Goal: Task Accomplishment & Management: Complete application form

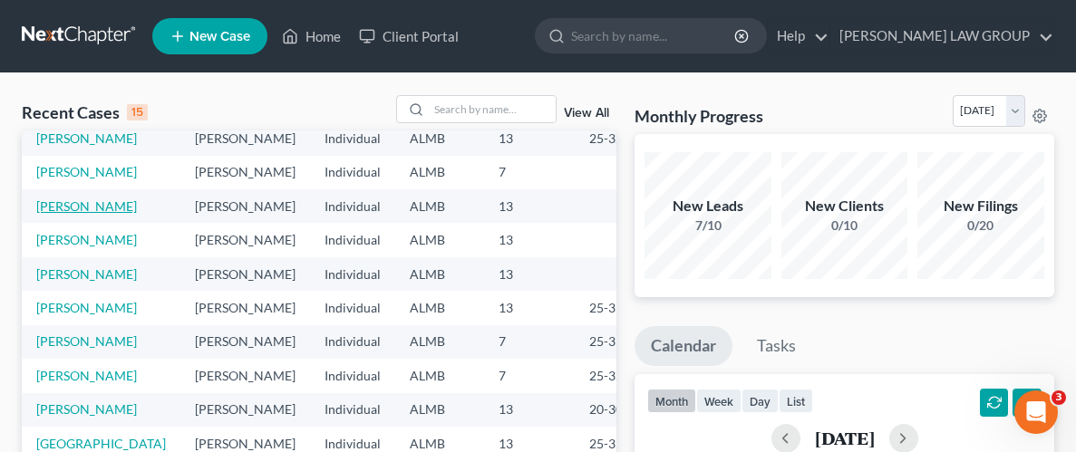
scroll to position [142, 0]
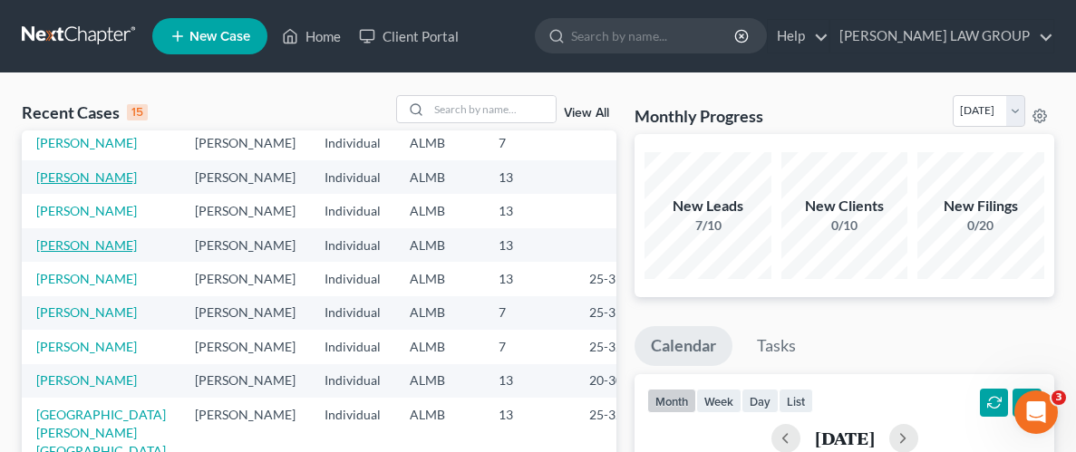
click at [76, 253] on link "[PERSON_NAME]" at bounding box center [86, 244] width 101 height 15
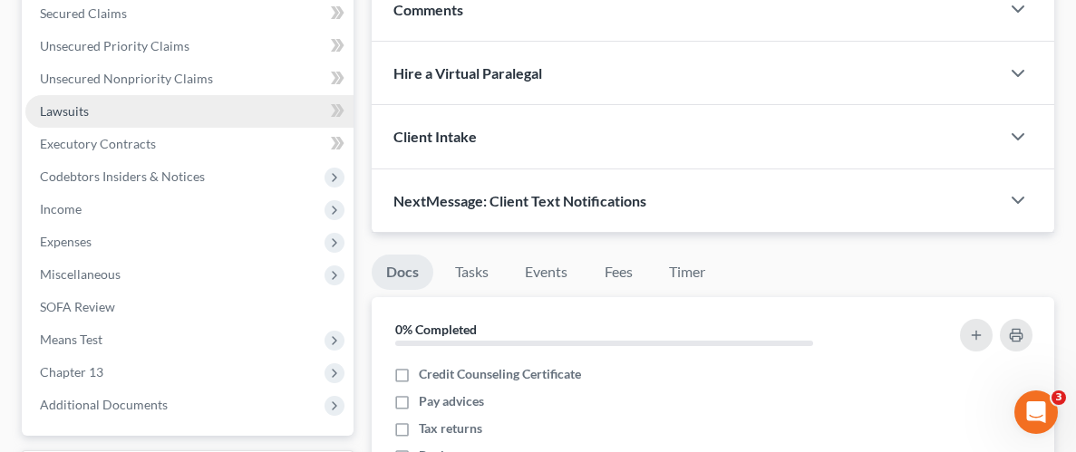
scroll to position [386, 0]
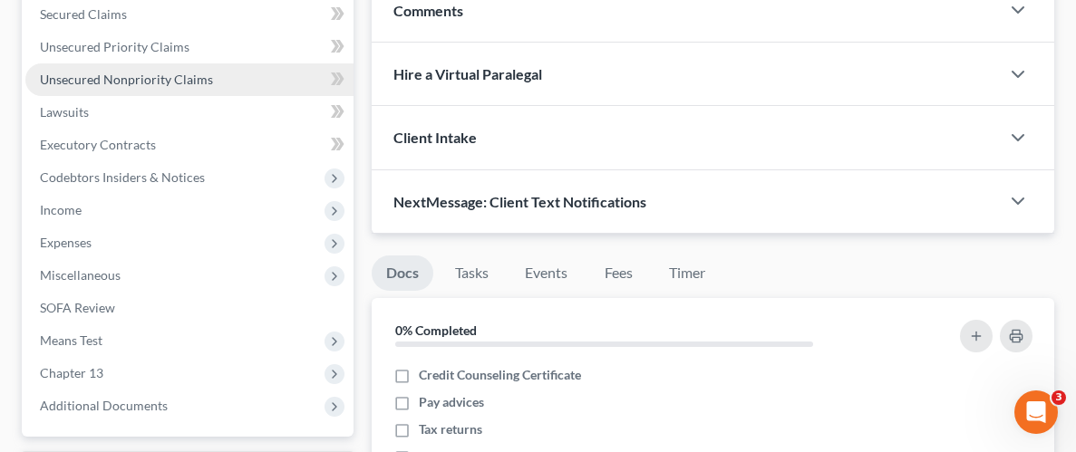
click at [137, 81] on span "Unsecured Nonpriority Claims" at bounding box center [126, 79] width 173 height 15
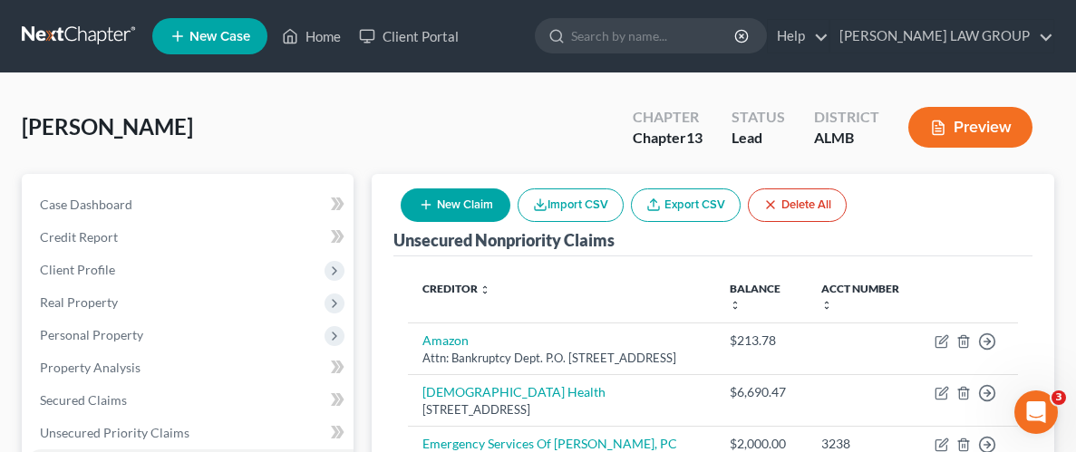
click at [455, 192] on button "New Claim" at bounding box center [456, 205] width 110 height 34
select select "0"
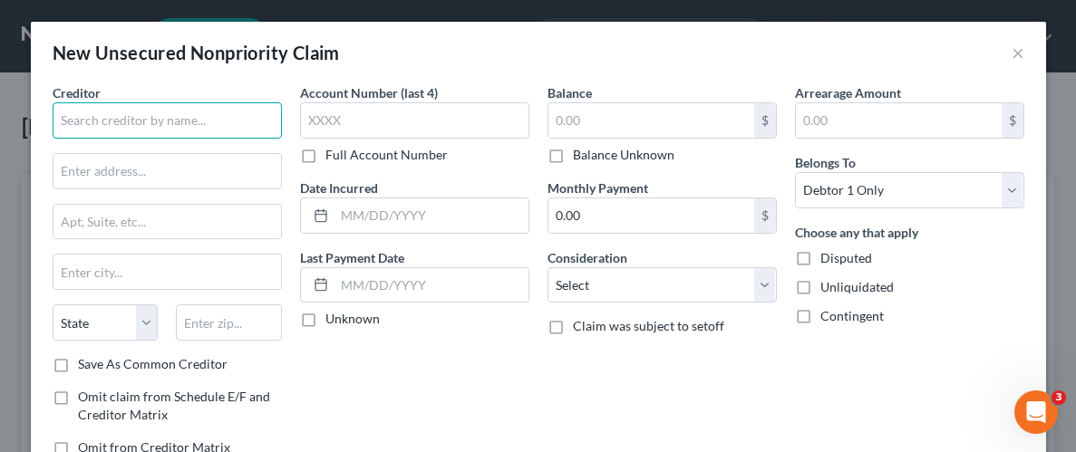
click at [192, 118] on input "text" at bounding box center [167, 120] width 229 height 36
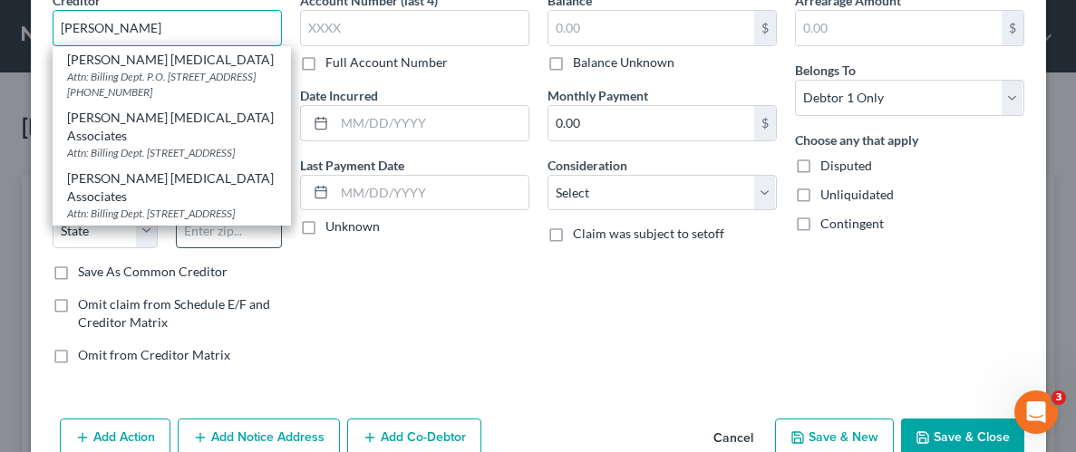
scroll to position [93, 0]
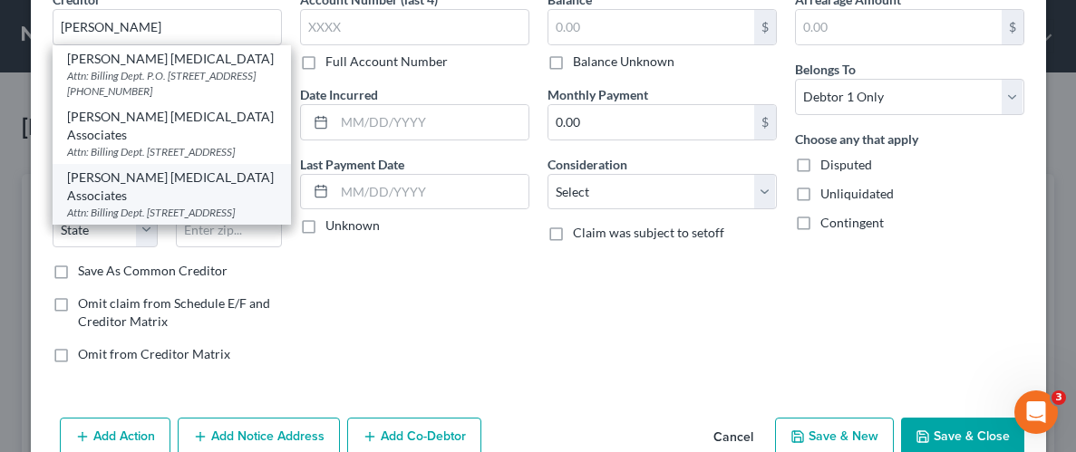
click at [174, 205] on div "Attn: Billing Dept. [STREET_ADDRESS]" at bounding box center [171, 212] width 209 height 15
type input "[PERSON_NAME] [MEDICAL_DATA] Associates"
type input "Attn: Billing Dept."
type input "[STREET_ADDRESS]"
type input "[PERSON_NAME]"
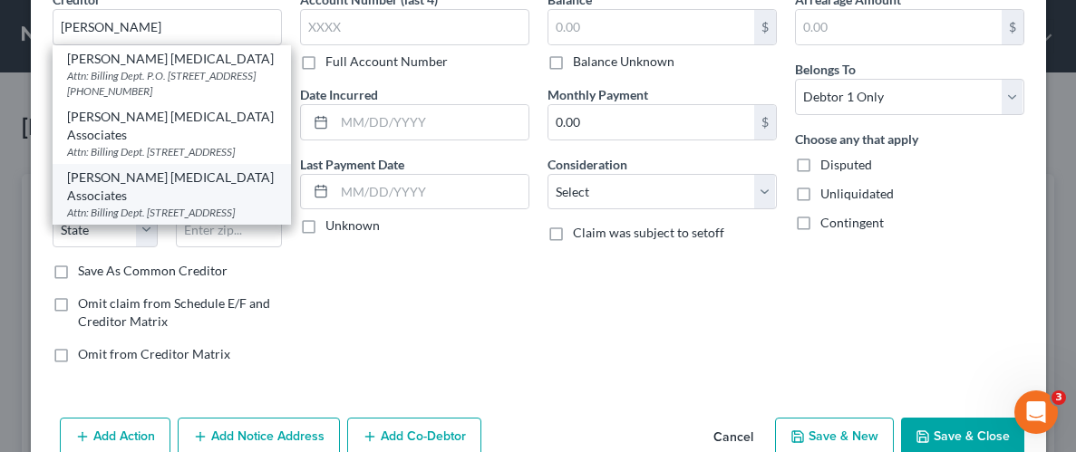
select select "0"
type input "36111-0000"
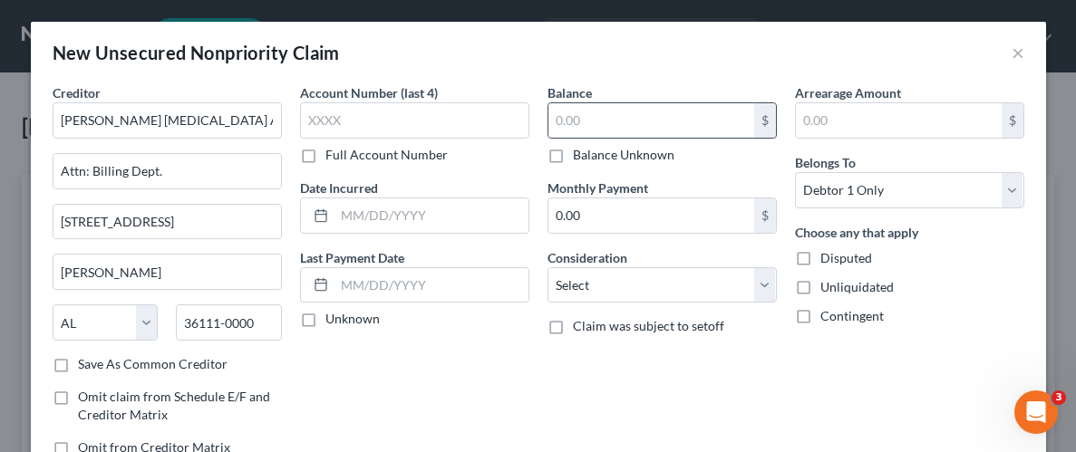
scroll to position [0, 0]
click at [665, 130] on input "text" at bounding box center [651, 120] width 206 height 34
click at [661, 131] on input "text" at bounding box center [651, 120] width 206 height 34
type input "54.46"
click at [820, 286] on label "Unliquidated" at bounding box center [856, 287] width 73 height 18
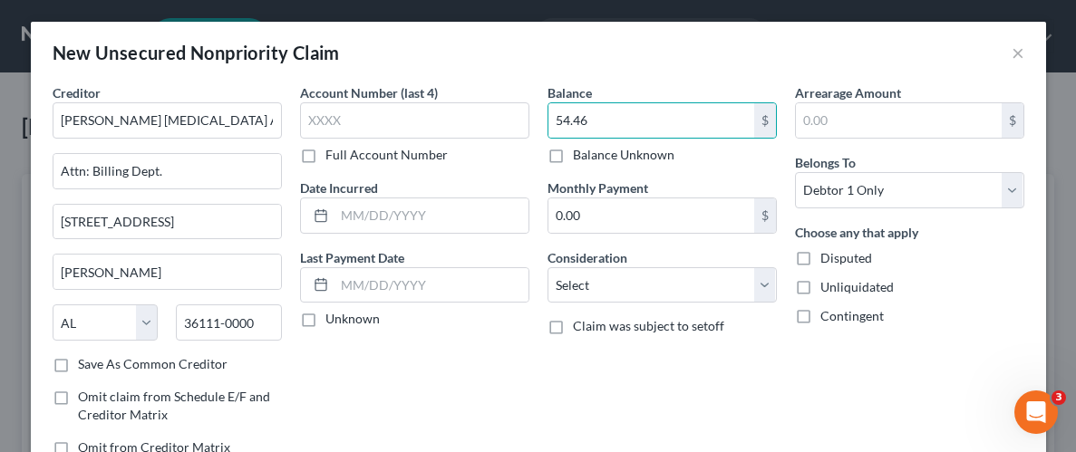
click at [827, 286] on input "Unliquidated" at bounding box center [833, 284] width 12 height 12
checkbox input "true"
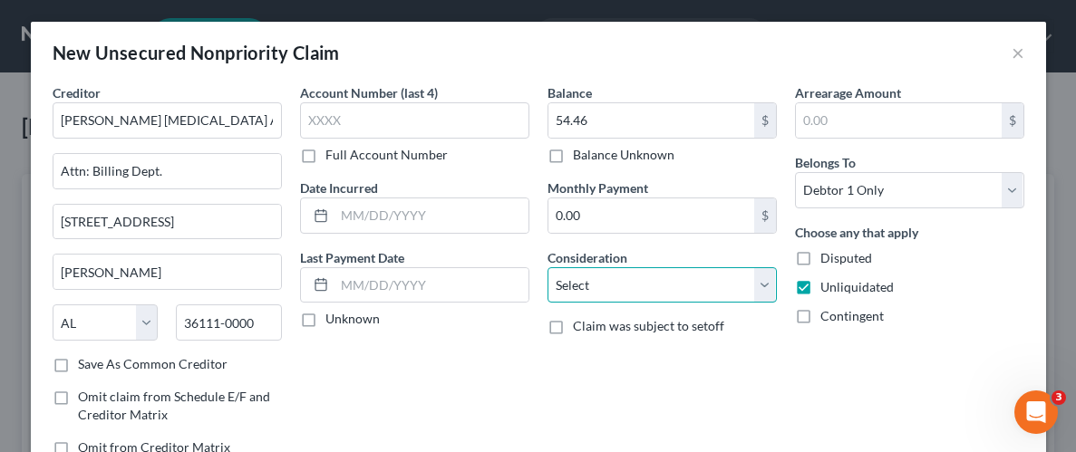
click at [765, 284] on select "Select Cable / Satellite Services Collection Agency Credit Card Debt Debt Couns…" at bounding box center [661, 285] width 229 height 36
select select "9"
click at [547, 267] on select "Select Cable / Satellite Services Collection Agency Credit Card Debt Debt Couns…" at bounding box center [661, 285] width 229 height 36
click at [837, 413] on div "Arrearage Amount $ Belongs To * Select Debtor 1 Only Debtor 2 Only Debtor 1 And…" at bounding box center [909, 277] width 247 height 388
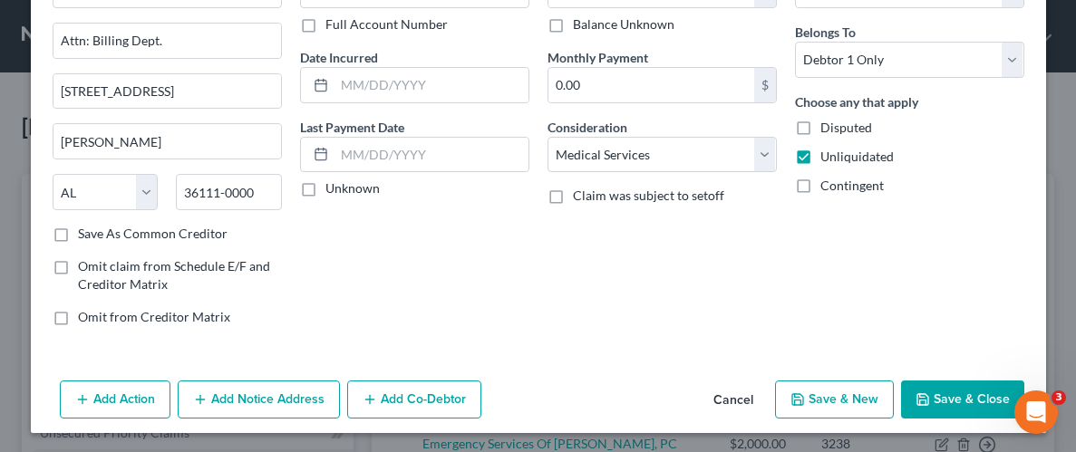
scroll to position [131, 0]
click at [951, 408] on button "Save & Close" at bounding box center [962, 399] width 123 height 38
